Goal: Task Accomplishment & Management: Use online tool/utility

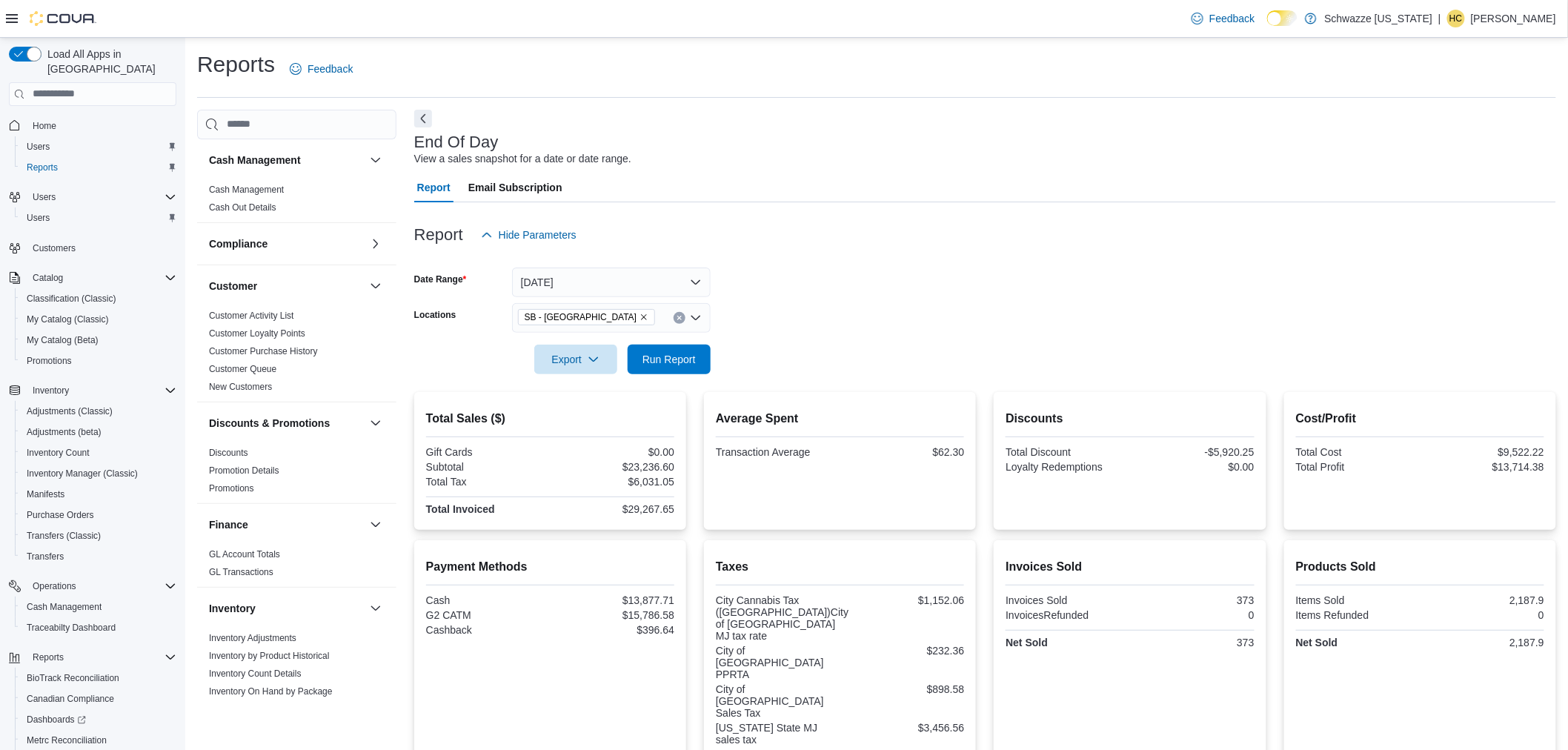
click at [817, 283] on form "Date Range [DATE] Locations SB - [GEOGRAPHIC_DATA] Export Run Report" at bounding box center [985, 311] width 1142 height 125
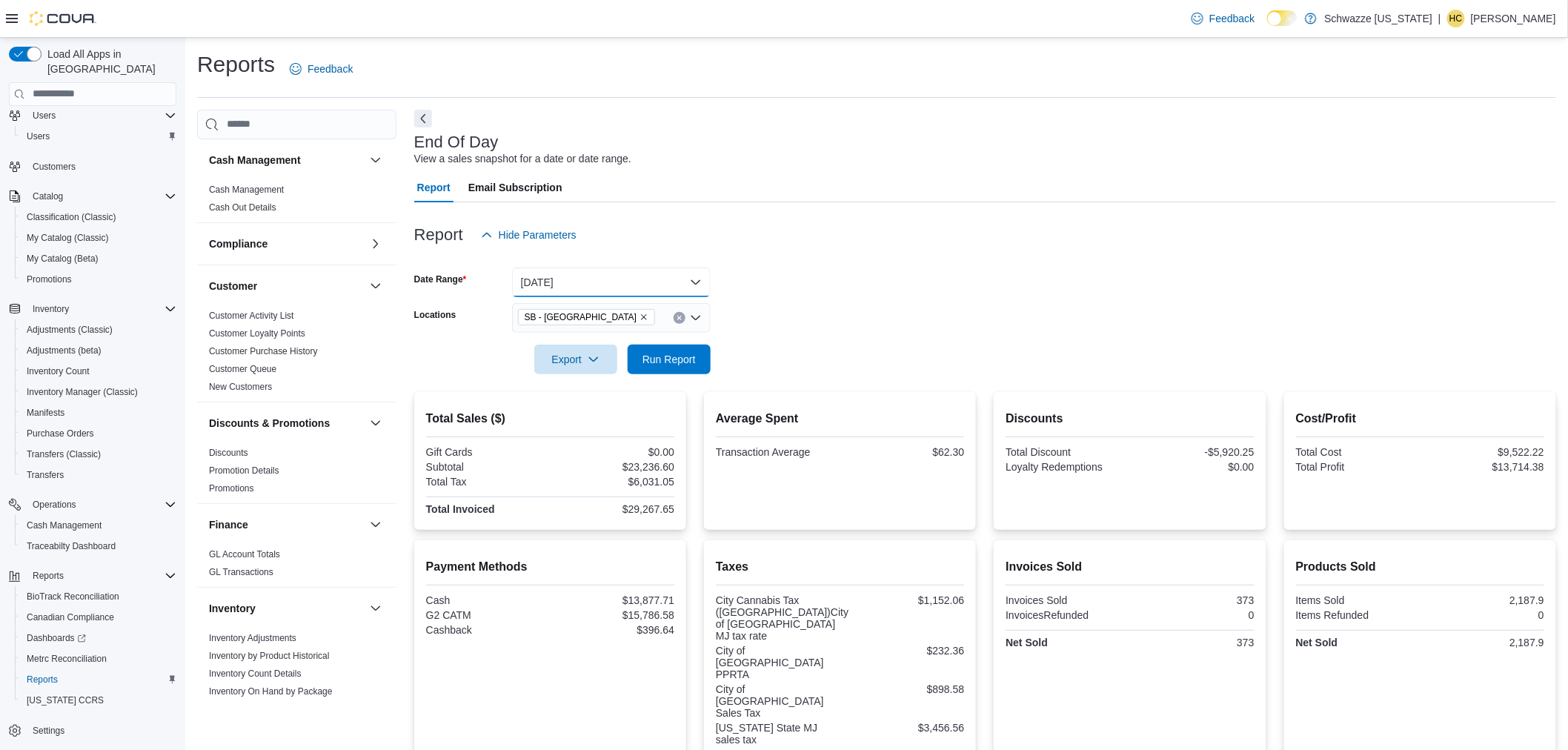
click at [610, 279] on button "[DATE]" at bounding box center [611, 282] width 198 height 30
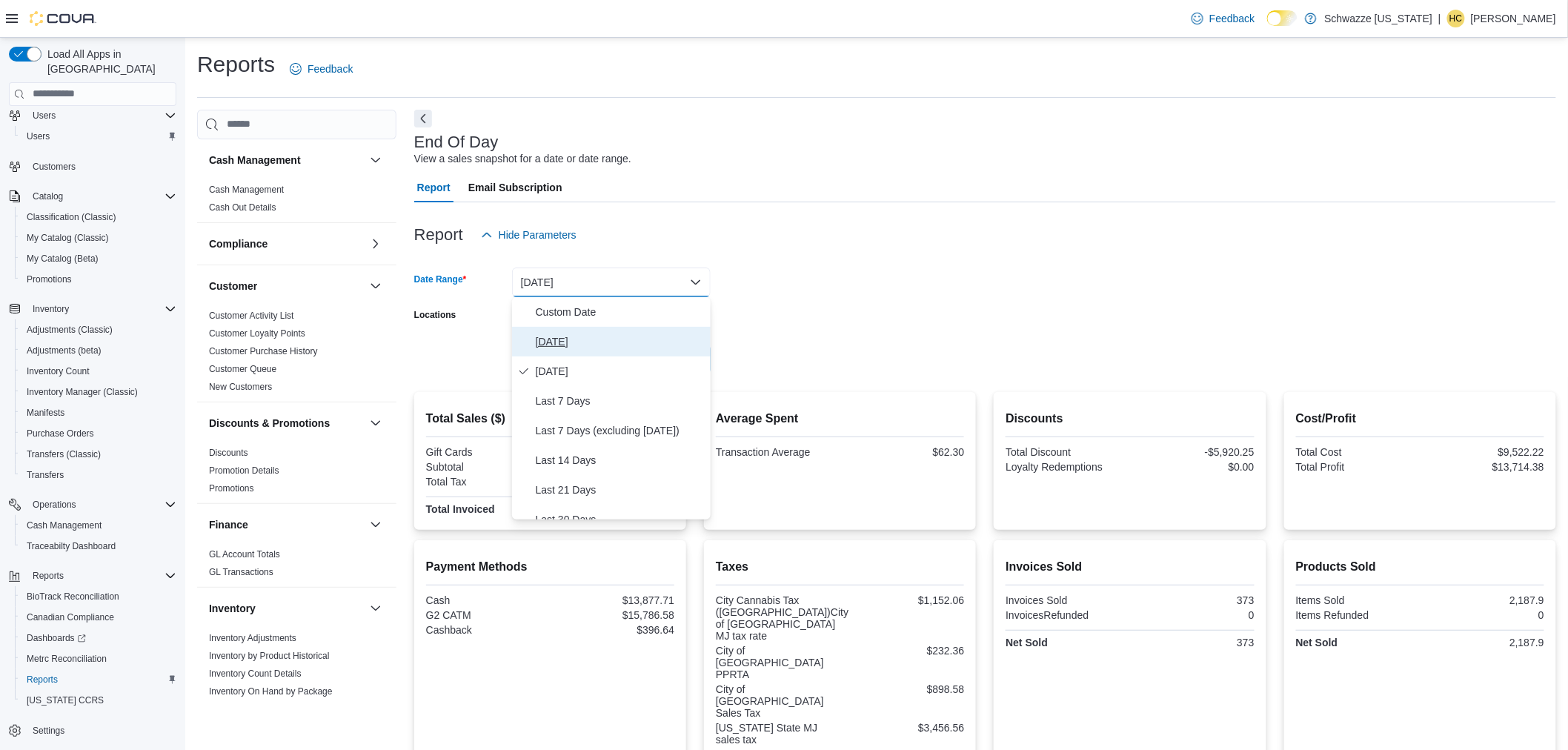
click at [572, 343] on span "[DATE]" at bounding box center [620, 341] width 169 height 18
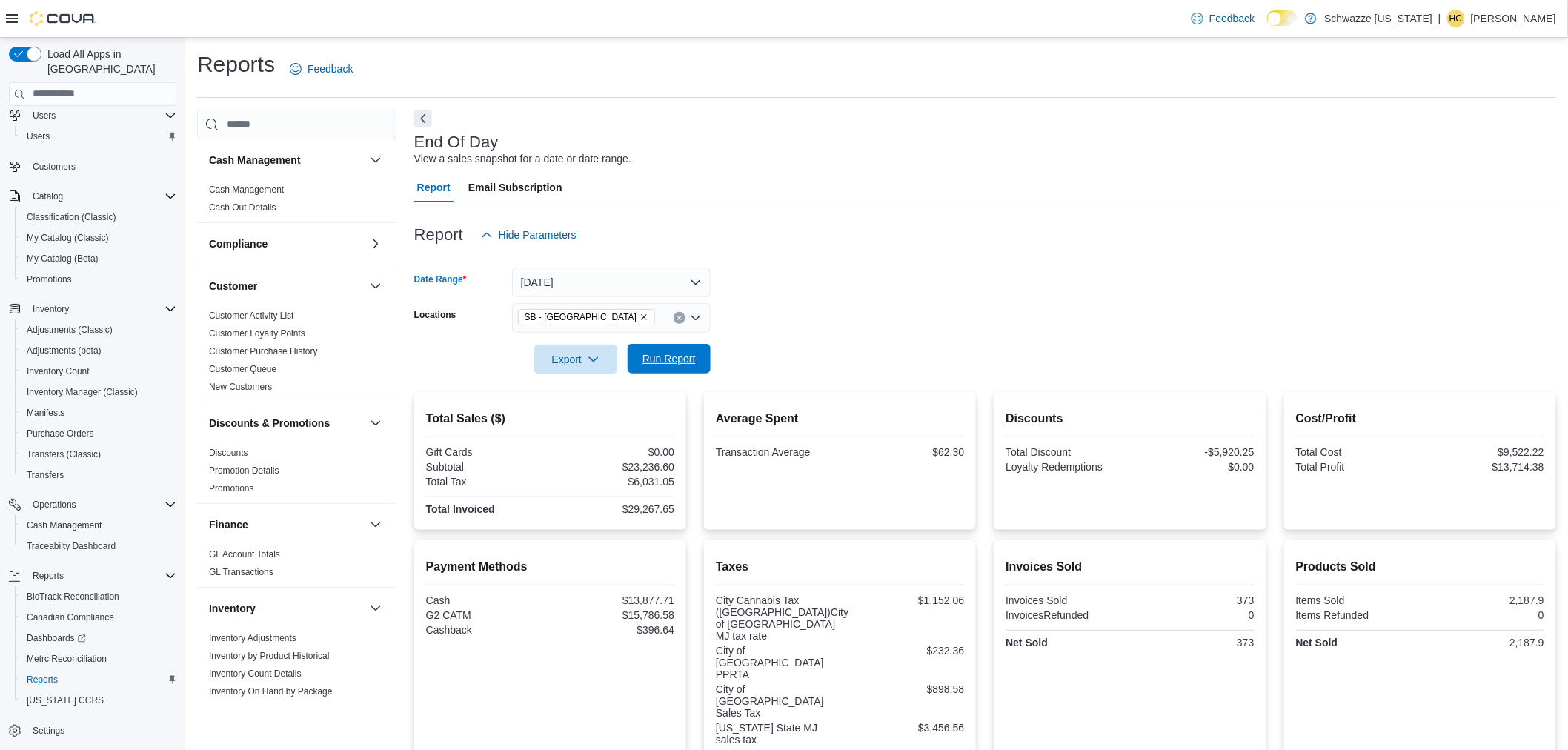
click at [666, 358] on span "Run Report" at bounding box center [669, 358] width 53 height 14
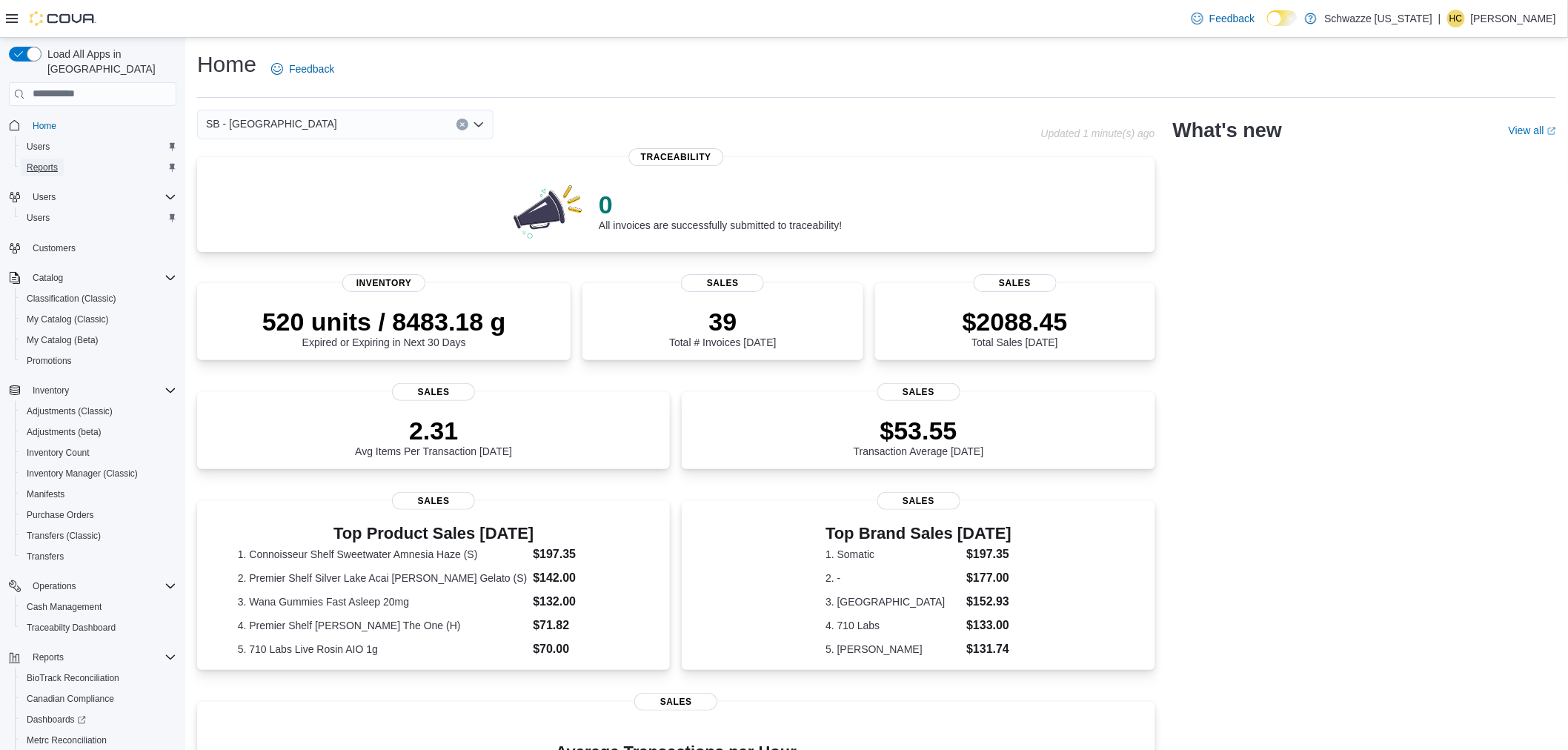
click at [38, 161] on span "Reports" at bounding box center [42, 167] width 31 height 12
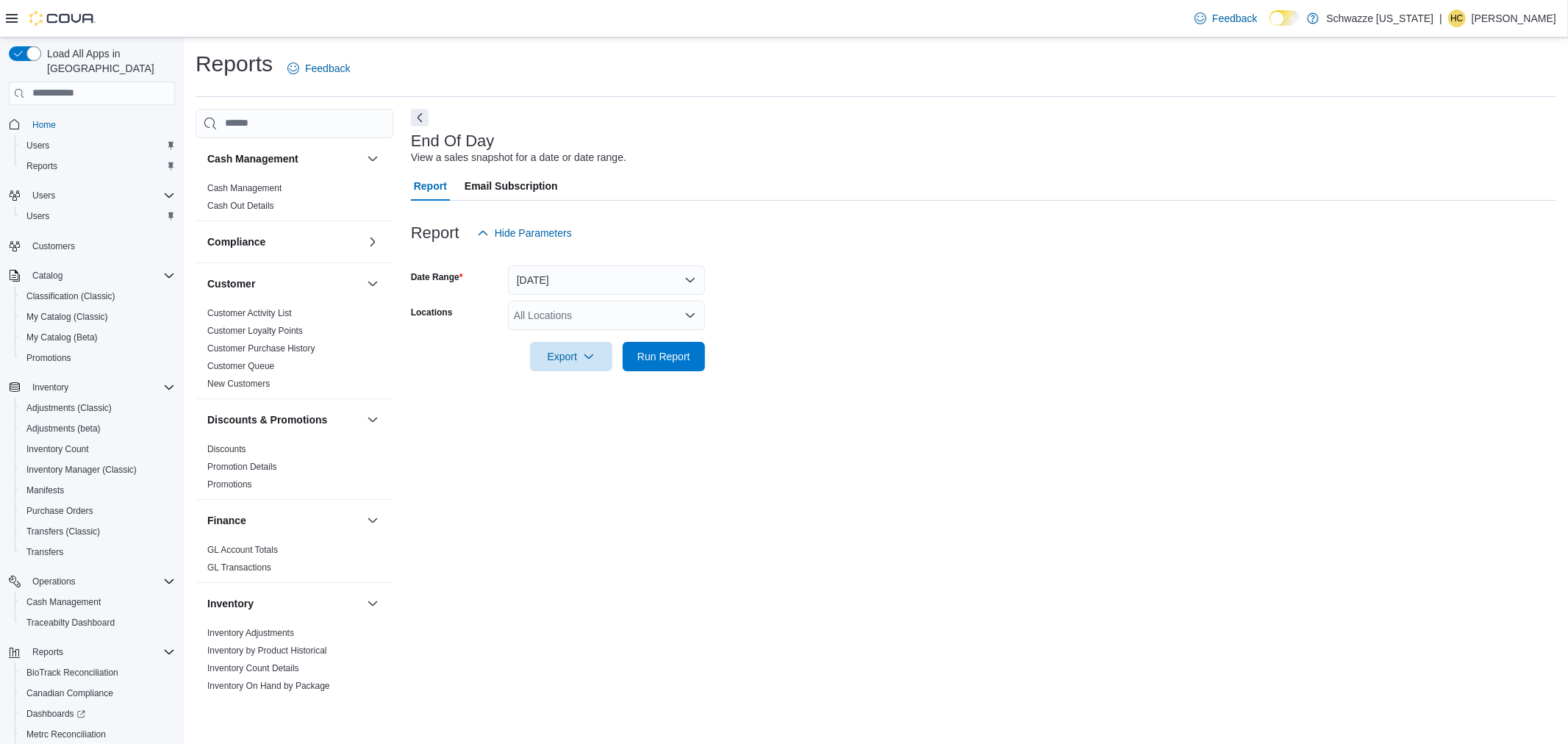
click at [592, 300] on div "All Locations" at bounding box center [607, 315] width 197 height 29
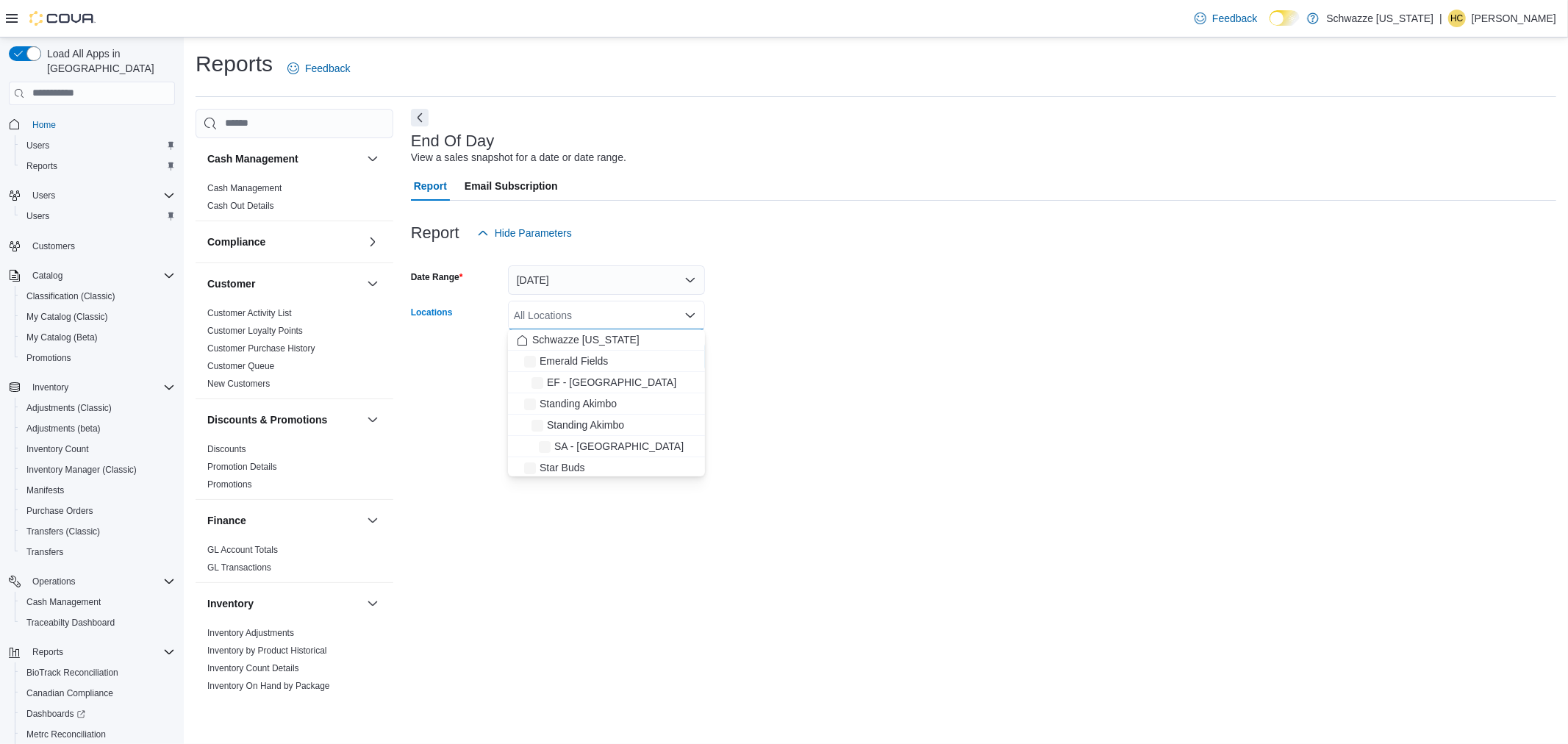
click at [591, 306] on div "All Locations Combo box. Selected. Combo box input. All Locations. Type some te…" at bounding box center [607, 315] width 197 height 29
click at [616, 417] on span "SB - [GEOGRAPHIC_DATA]" at bounding box center [612, 422] width 130 height 14
click at [789, 248] on div at bounding box center [983, 256] width 1145 height 18
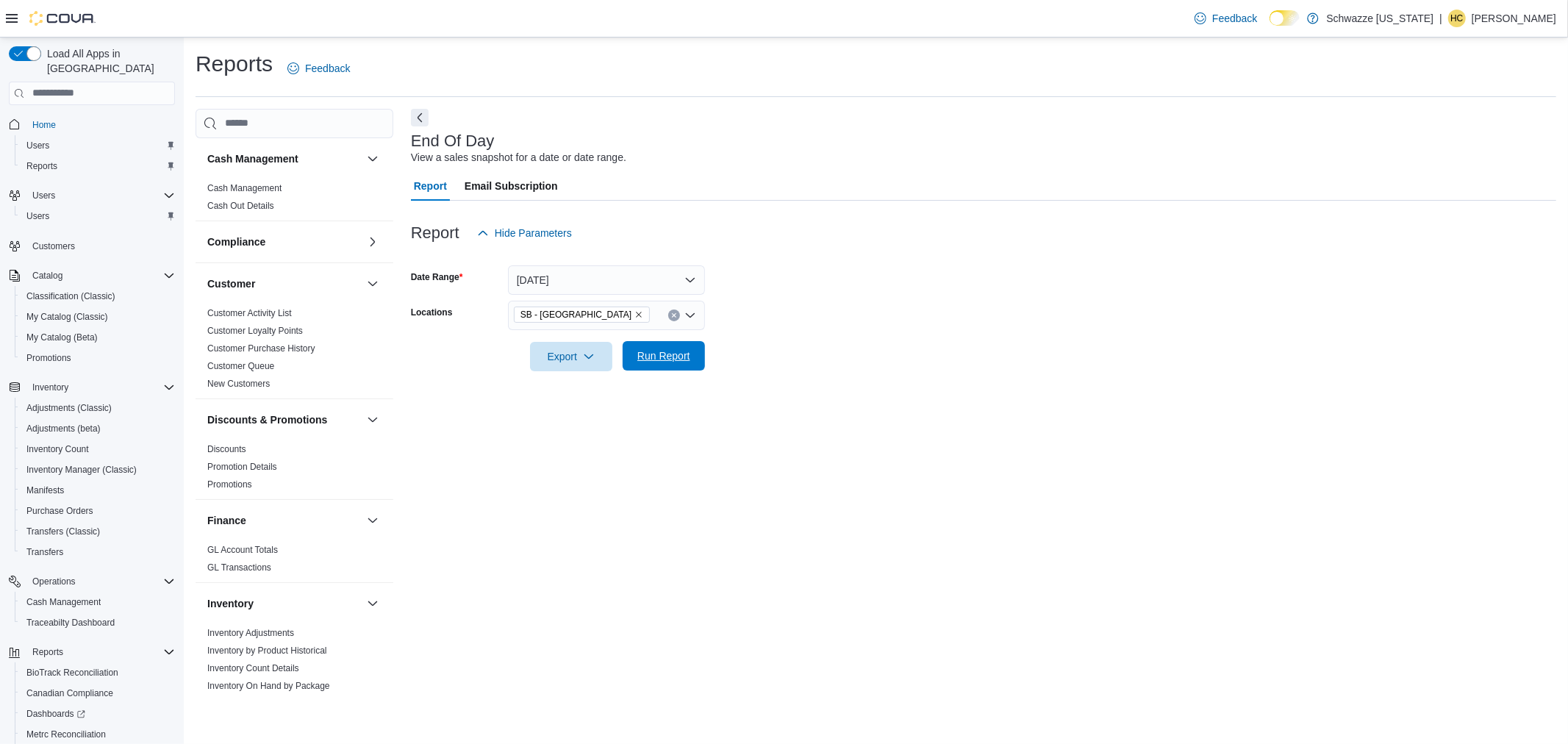
click at [674, 349] on span "Run Report" at bounding box center [664, 355] width 53 height 14
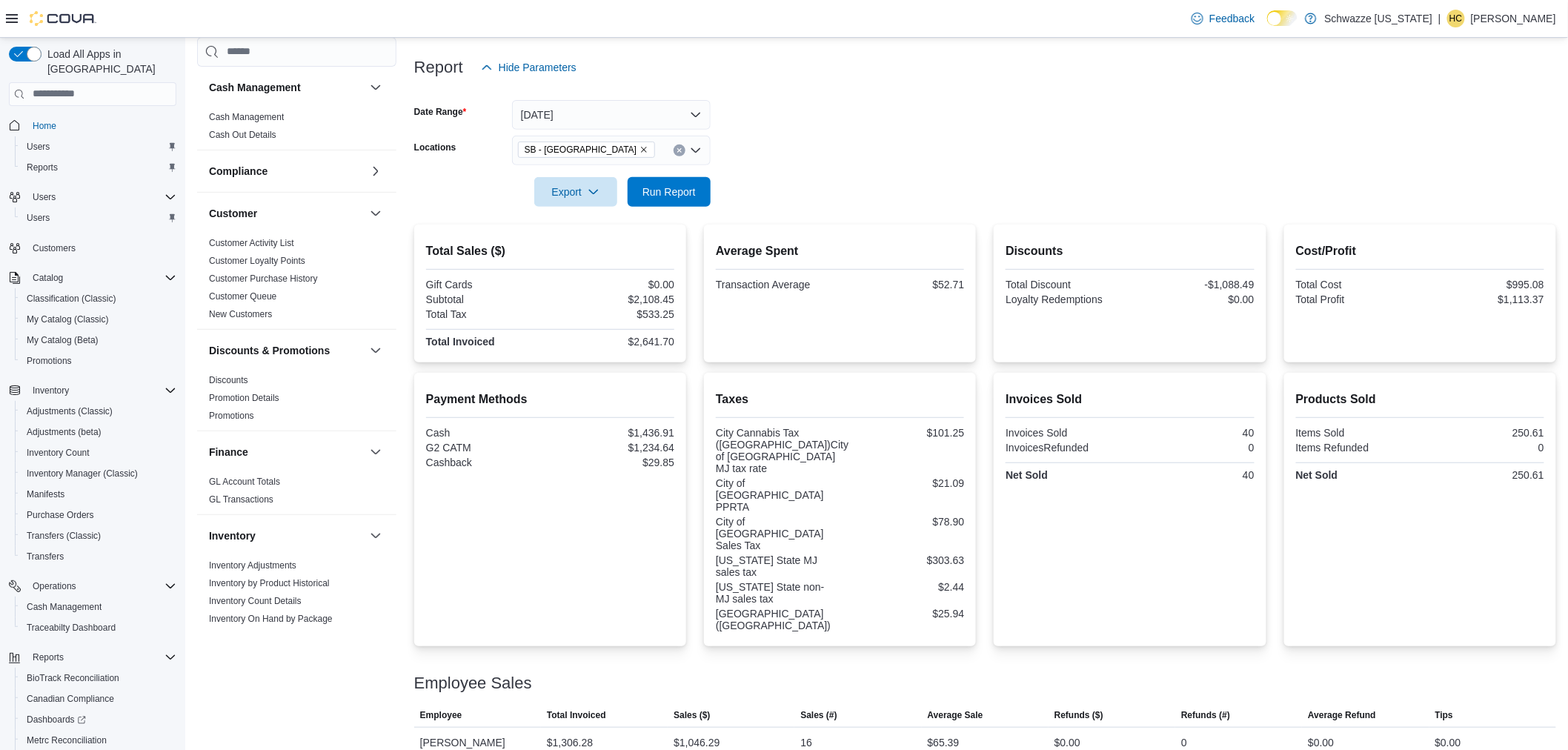
scroll to position [212, 0]
